Goal: Complete application form

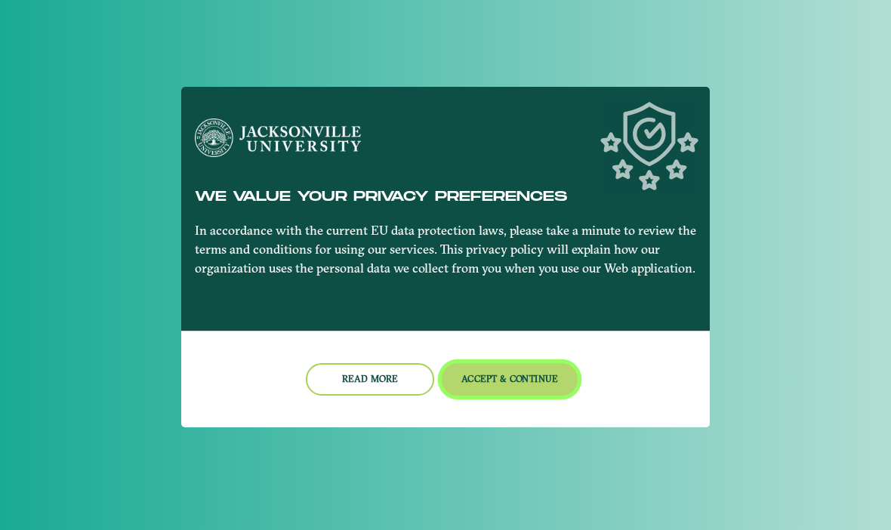
click at [521, 363] on button "Accept & Continue" at bounding box center [510, 379] width 137 height 32
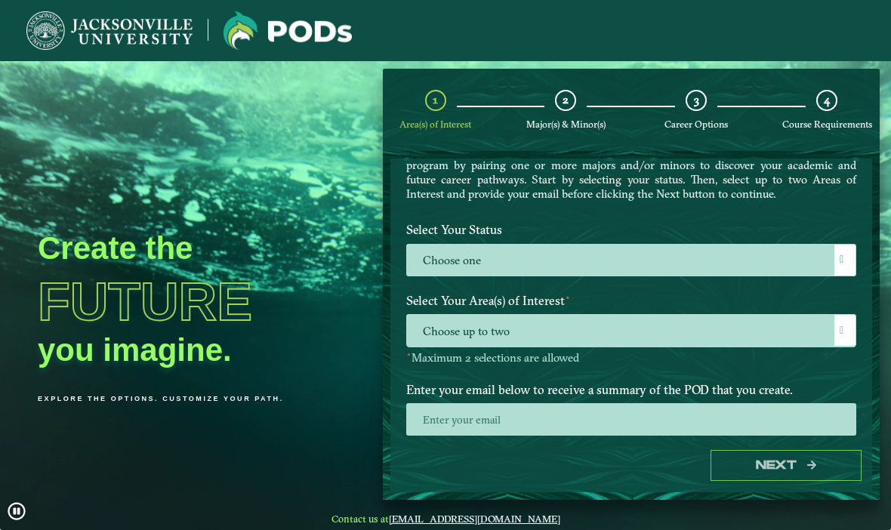
scroll to position [85, 0]
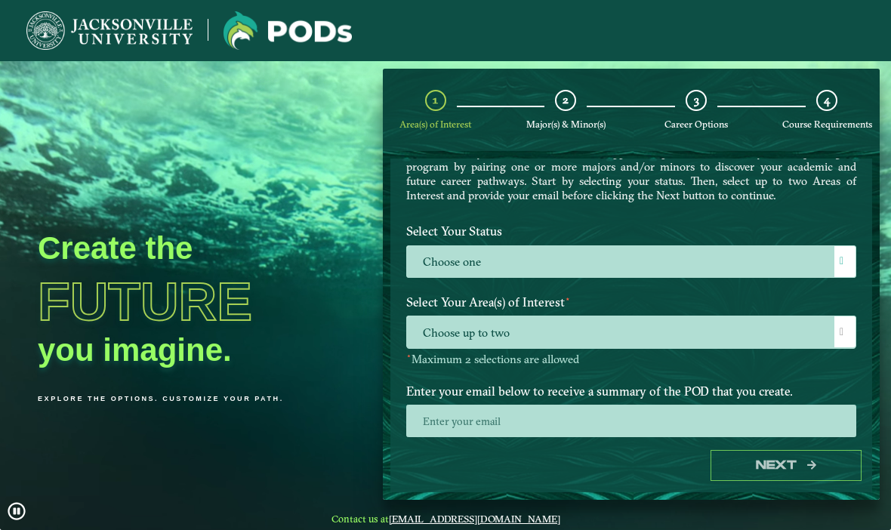
click at [831, 262] on label "Choose one" at bounding box center [631, 262] width 449 height 32
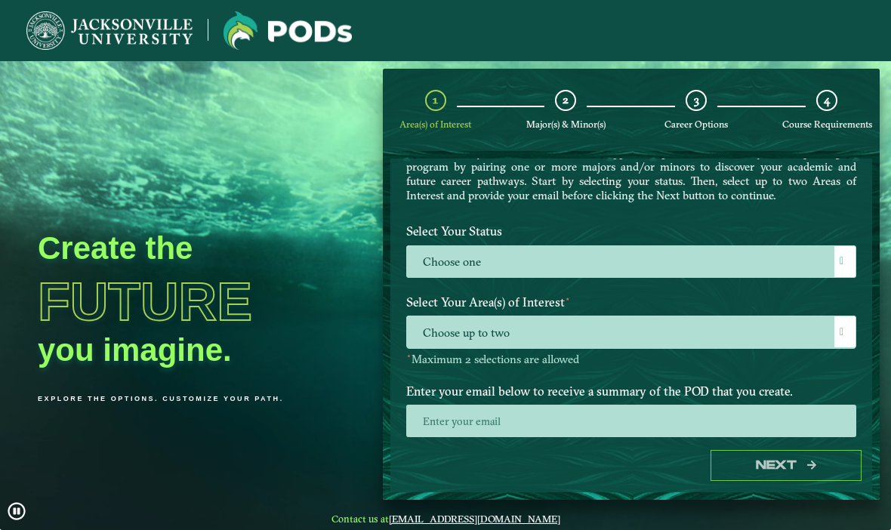
scroll to position [10, 66]
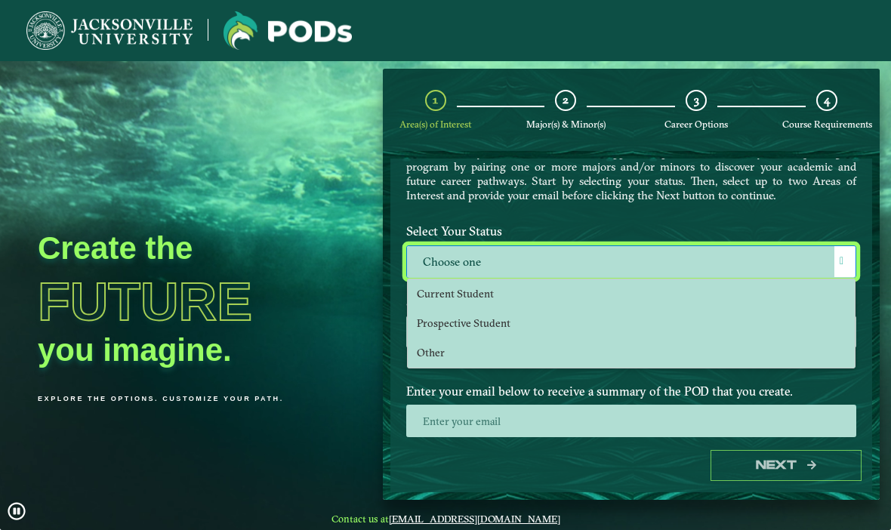
click at [482, 330] on span "Prospective Student" at bounding box center [464, 323] width 94 height 14
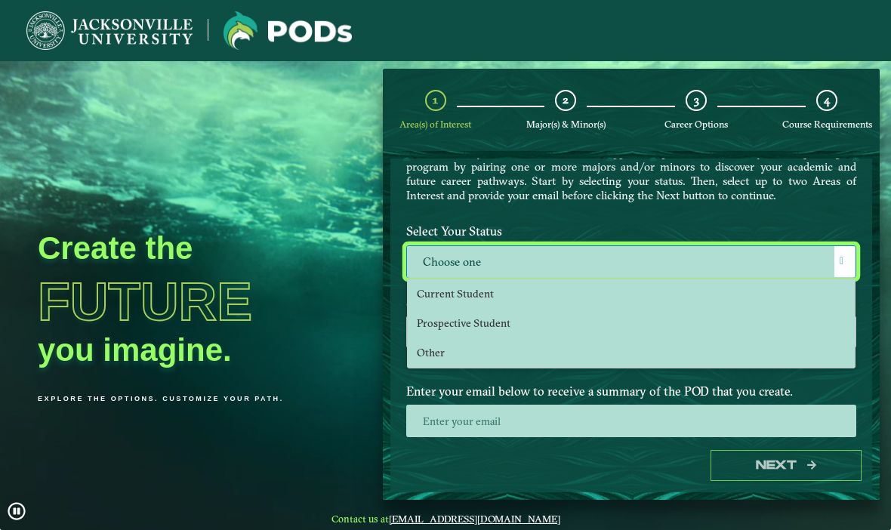
select select "[object Object]"
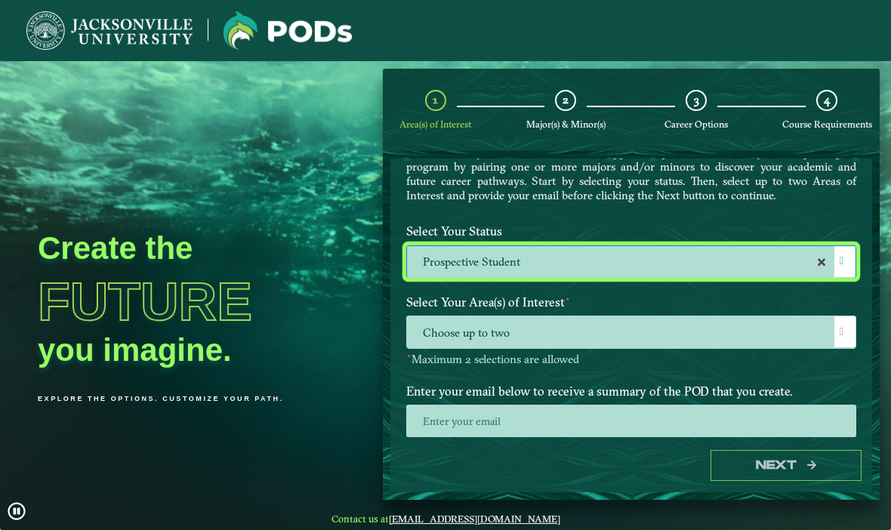
click at [558, 333] on span "Choose up to two" at bounding box center [631, 332] width 449 height 32
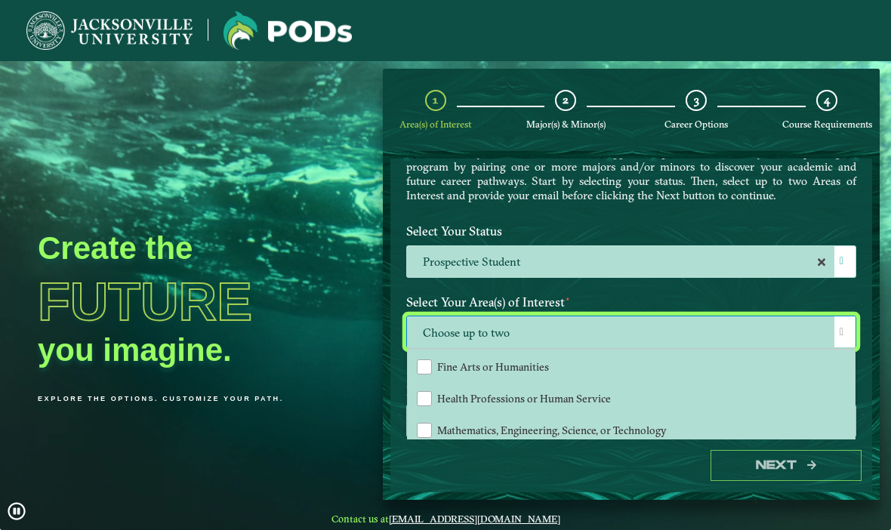
scroll to position [95, 0]
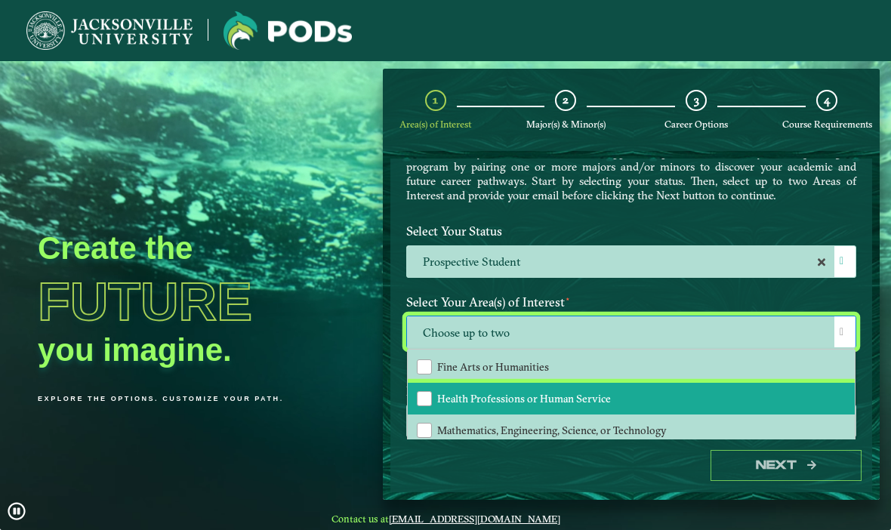
click at [572, 383] on li "Health Professions or Human Service" at bounding box center [631, 399] width 447 height 32
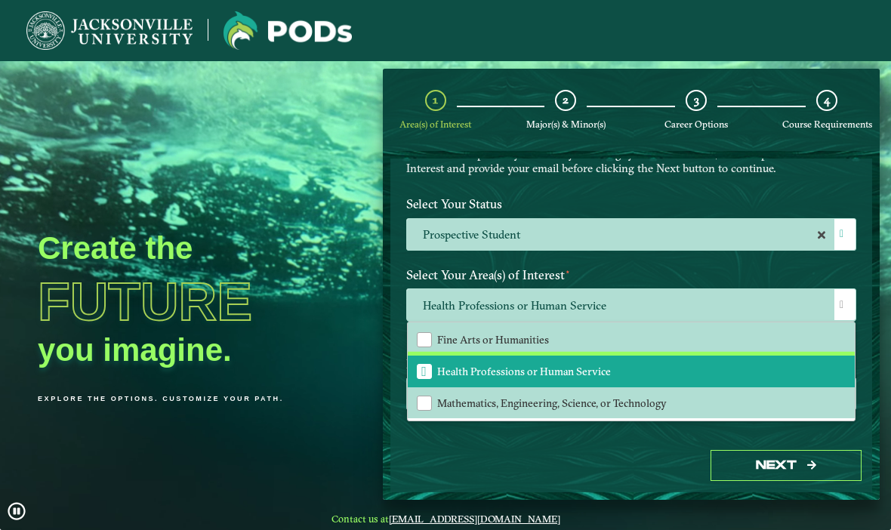
scroll to position [112, 0]
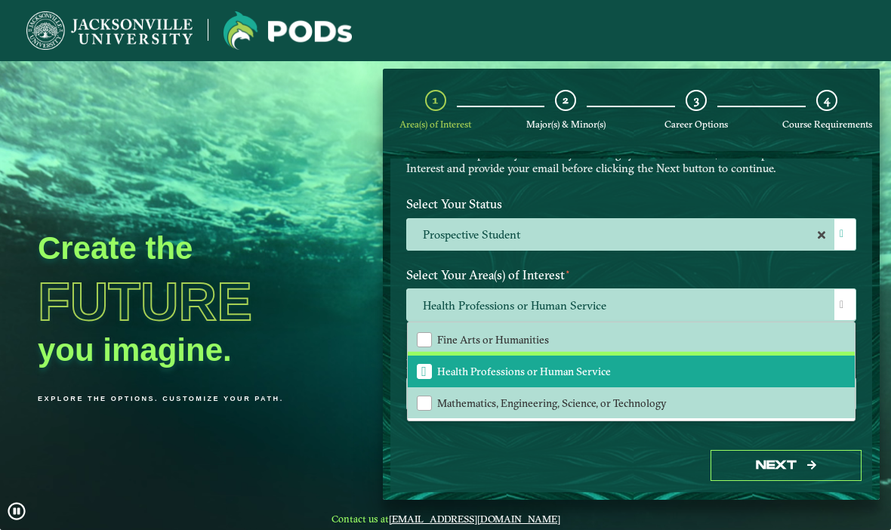
click at [424, 366] on span "Health Professions or Human Service" at bounding box center [423, 372] width 5 height 14
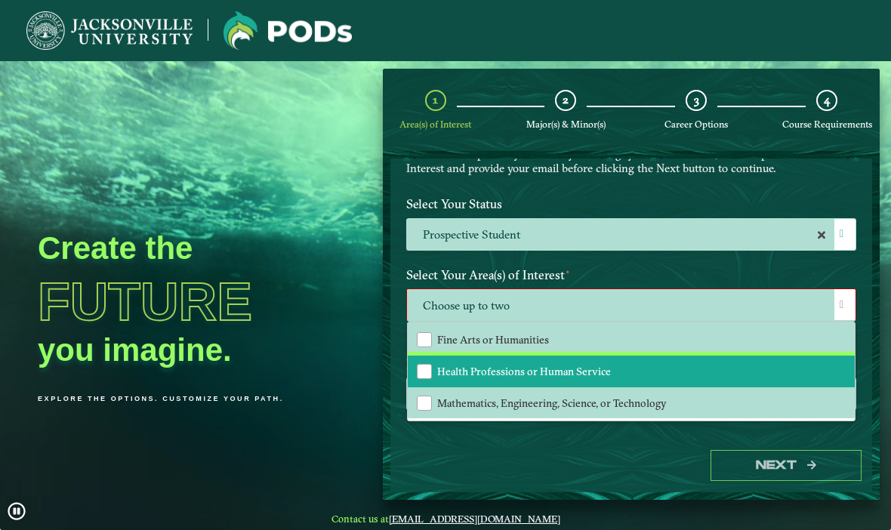
scroll to position [0, 0]
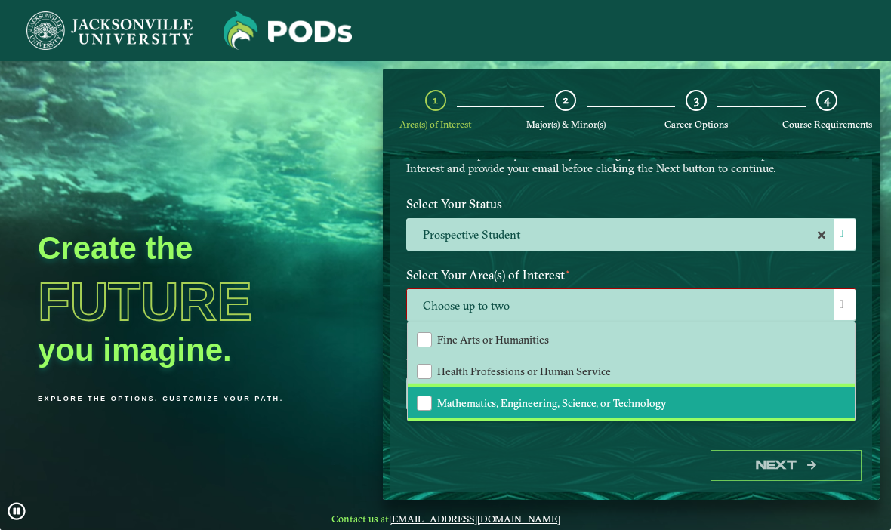
click at [419, 407] on div "Mathematics, Engineering, Science, or Technology" at bounding box center [424, 403] width 15 height 15
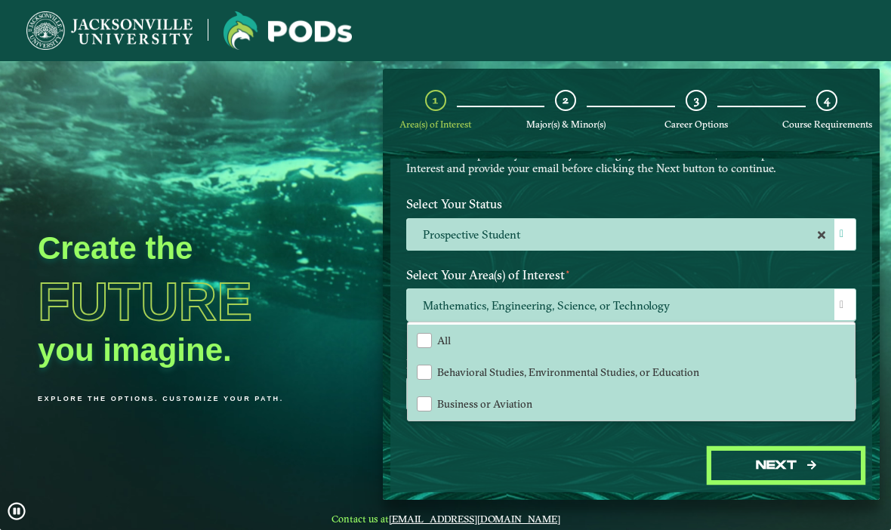
click at [782, 481] on button "Next" at bounding box center [786, 465] width 151 height 31
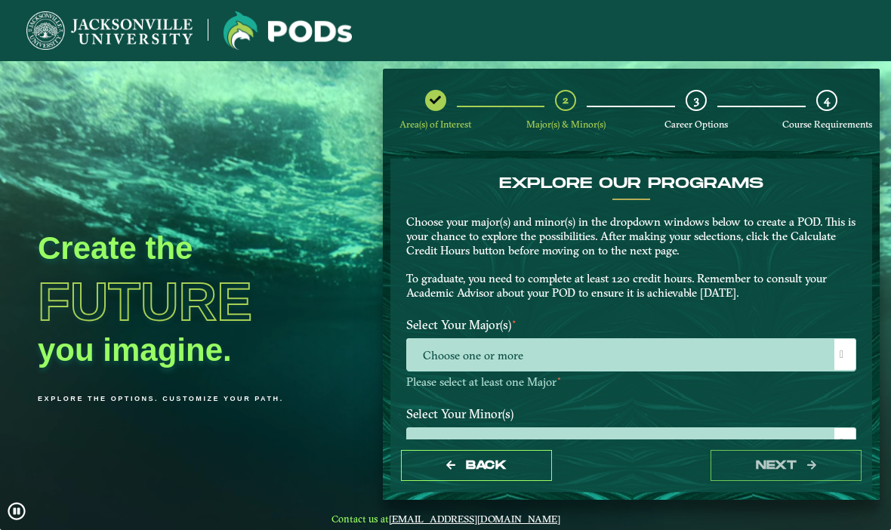
click at [843, 352] on span at bounding box center [842, 355] width 4 height 11
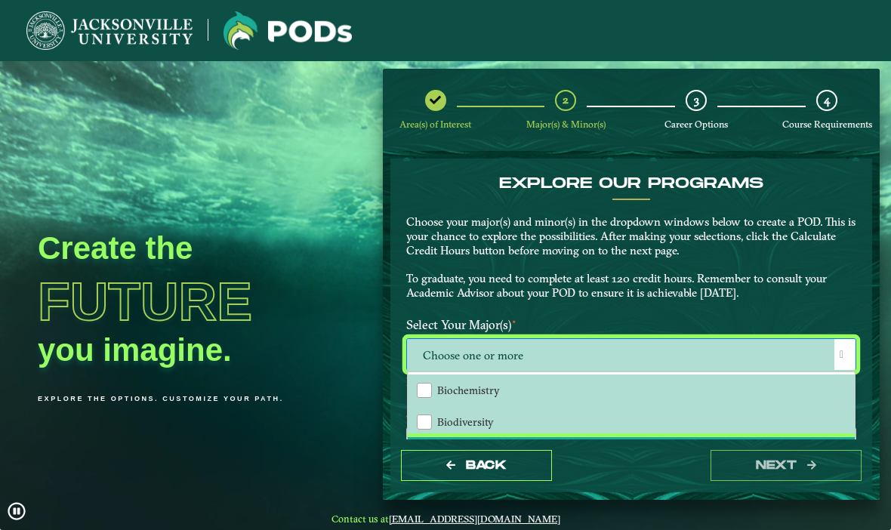
click at [425, 449] on div "Biology" at bounding box center [424, 453] width 15 height 15
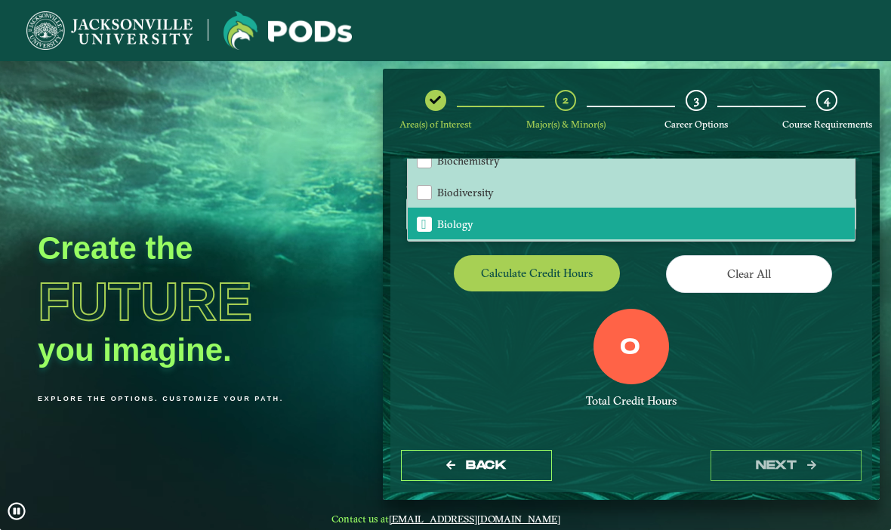
scroll to position [229, 0]
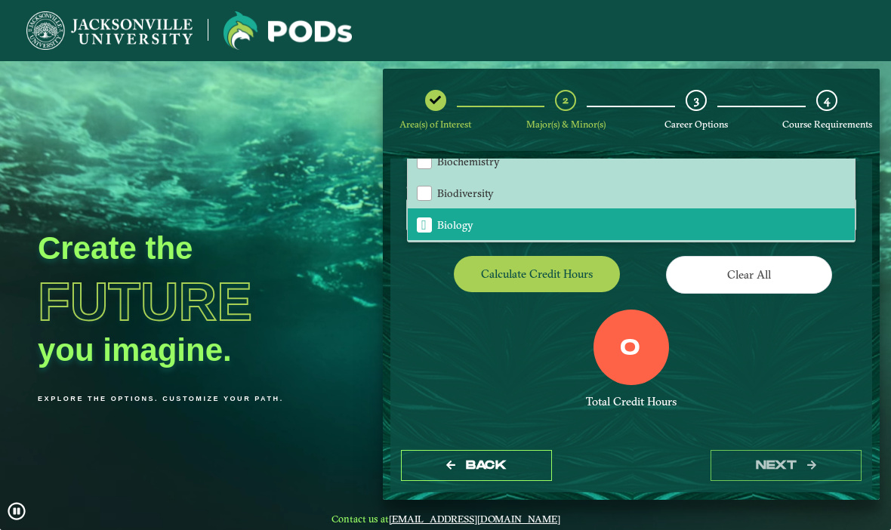
click at [659, 395] on div "Total Credit Hours" at bounding box center [631, 402] width 450 height 14
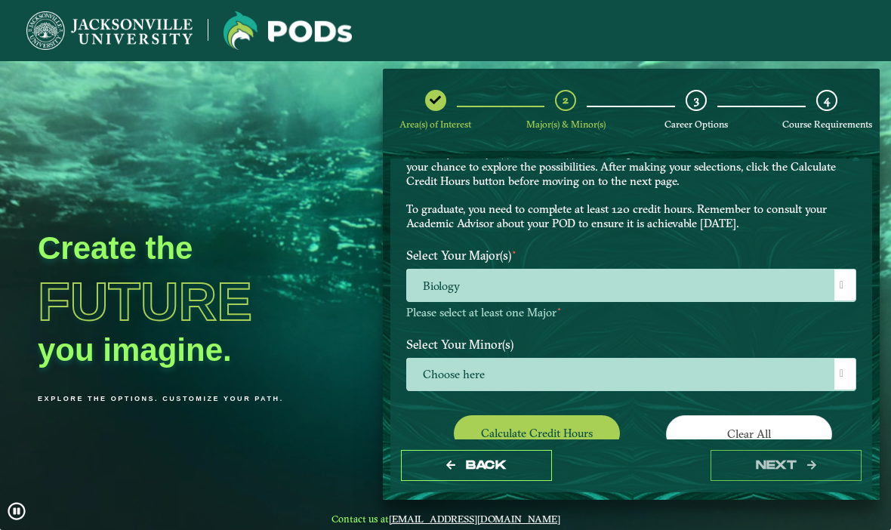
scroll to position [71, 0]
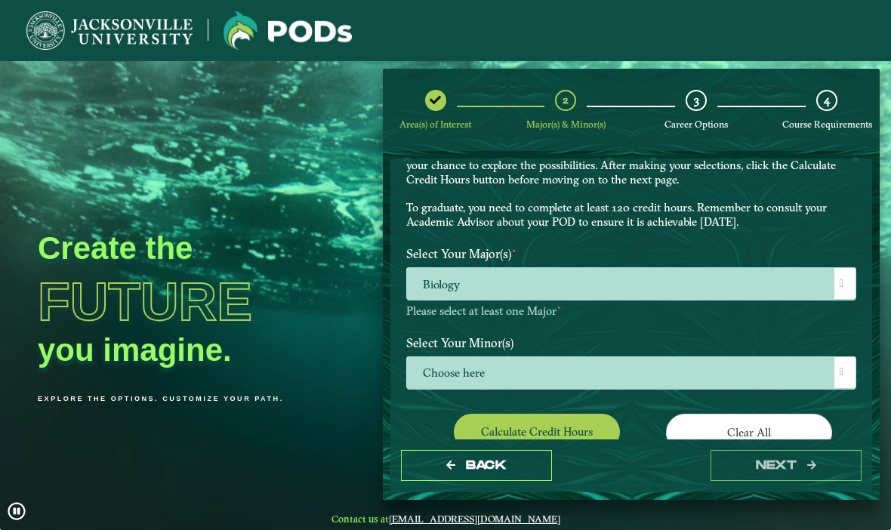
click at [833, 378] on span "Choose here" at bounding box center [631, 373] width 449 height 32
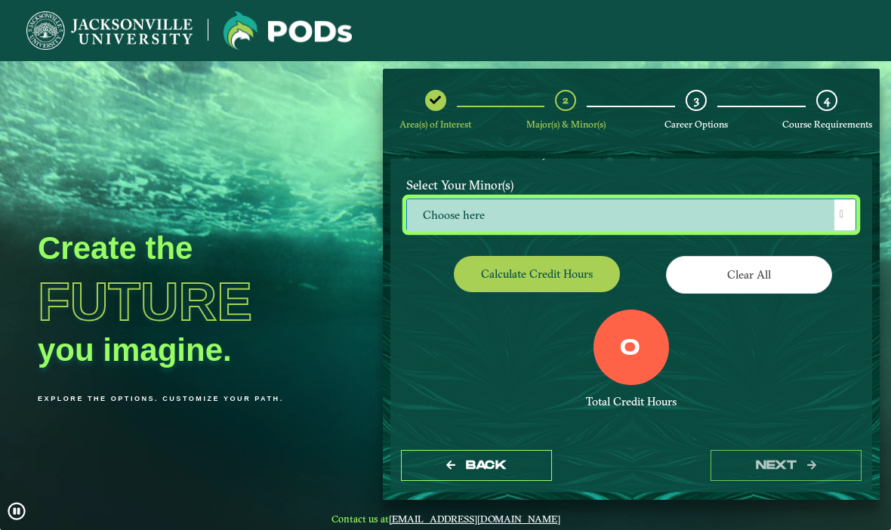
scroll to position [10, 66]
